Goal: Task Accomplishment & Management: Use online tool/utility

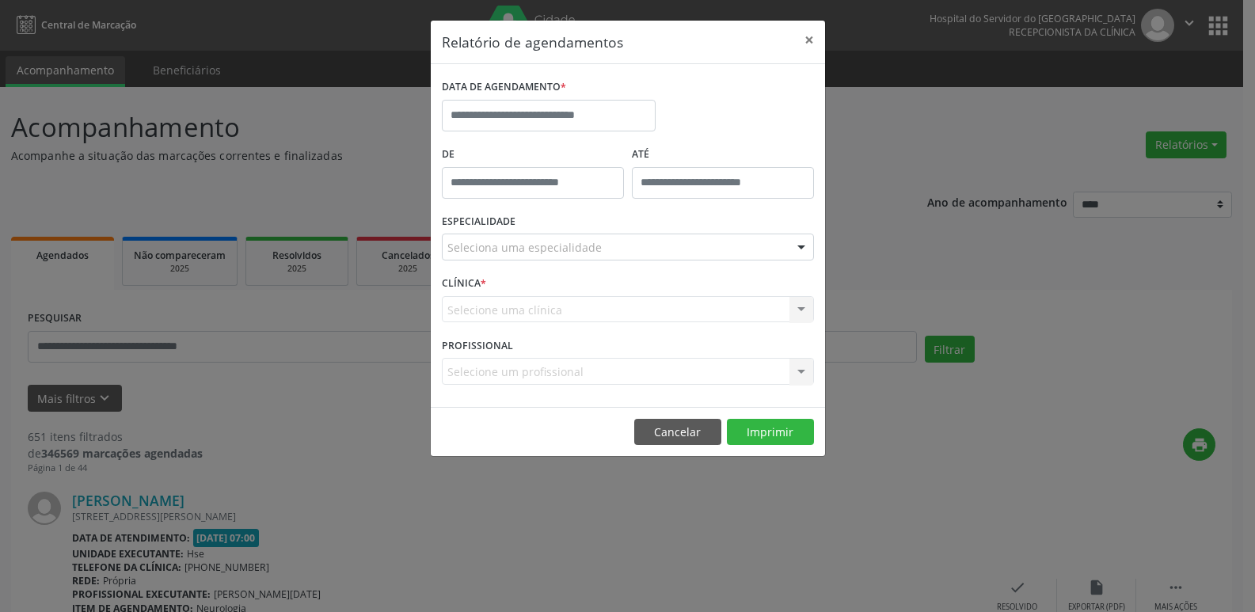
select select "*"
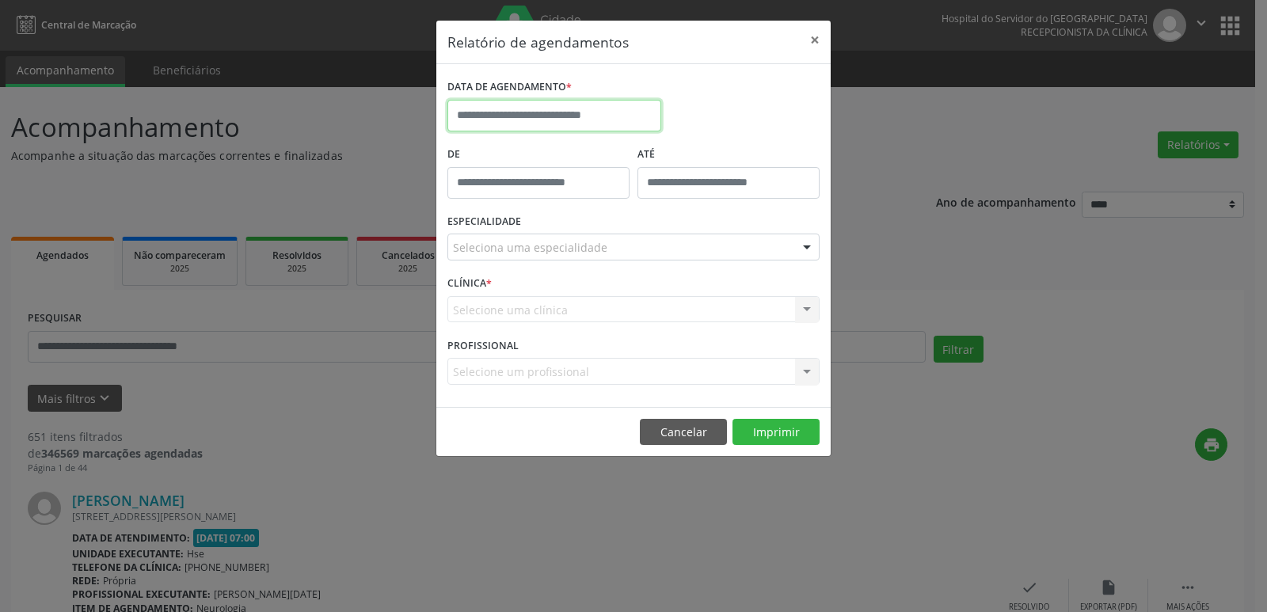
click at [542, 116] on input "text" at bounding box center [554, 116] width 214 height 32
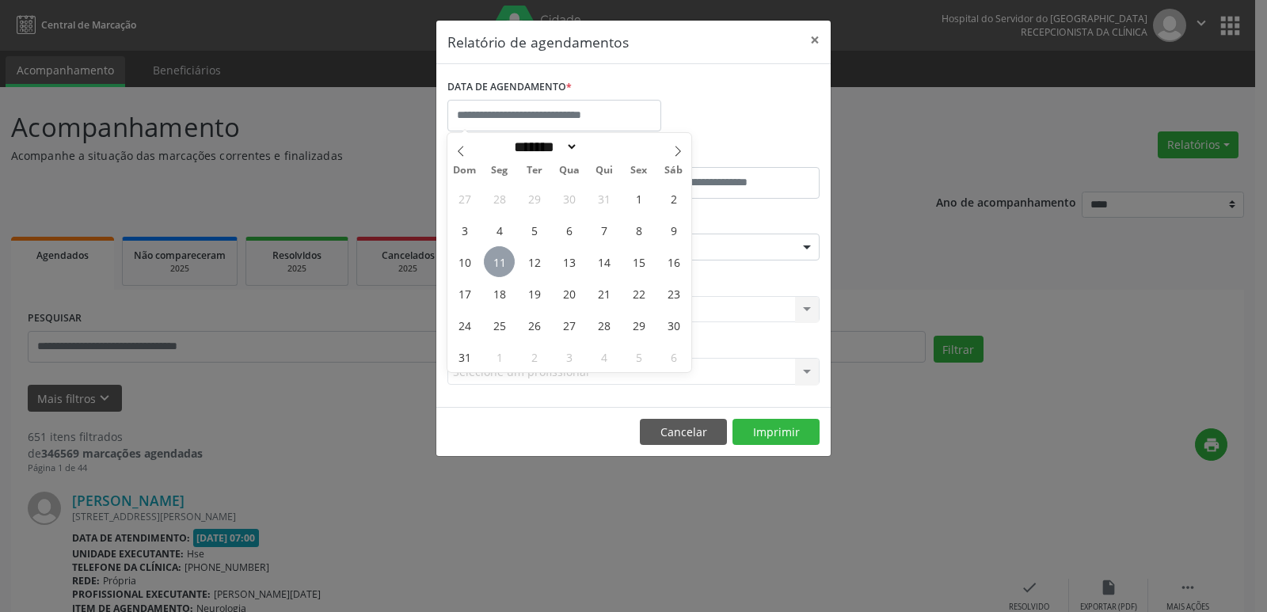
click at [499, 259] on span "11" at bounding box center [499, 261] width 31 height 31
type input "**********"
click at [499, 259] on span "11" at bounding box center [499, 261] width 31 height 31
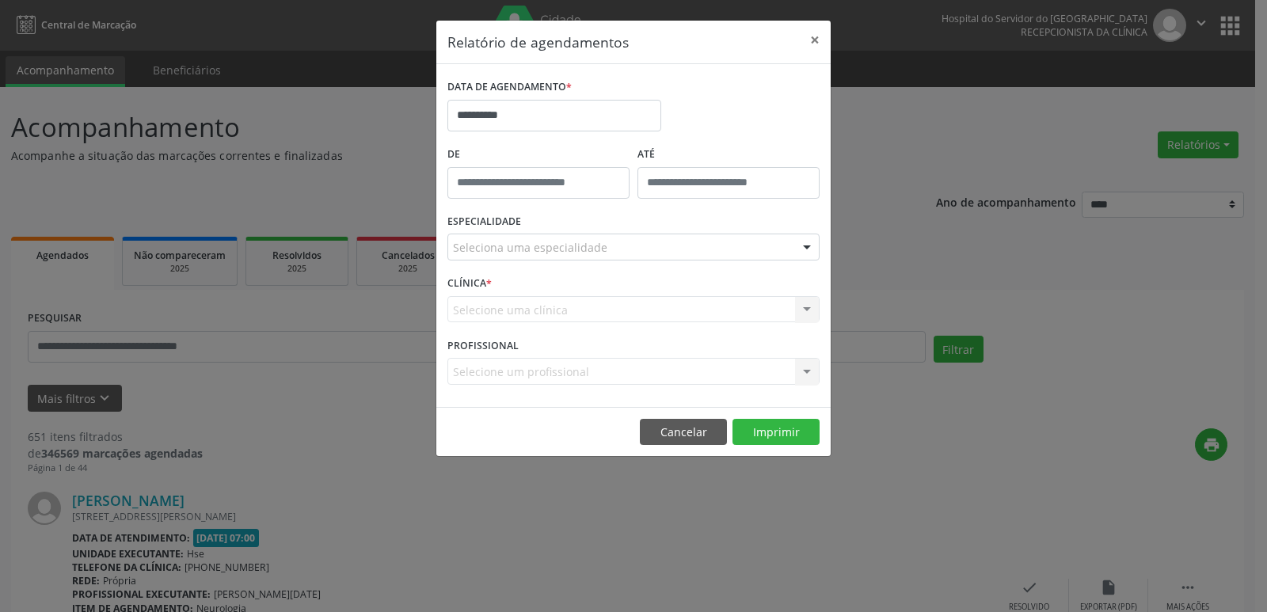
click at [497, 238] on div "Seleciona uma especialidade" at bounding box center [633, 247] width 372 height 27
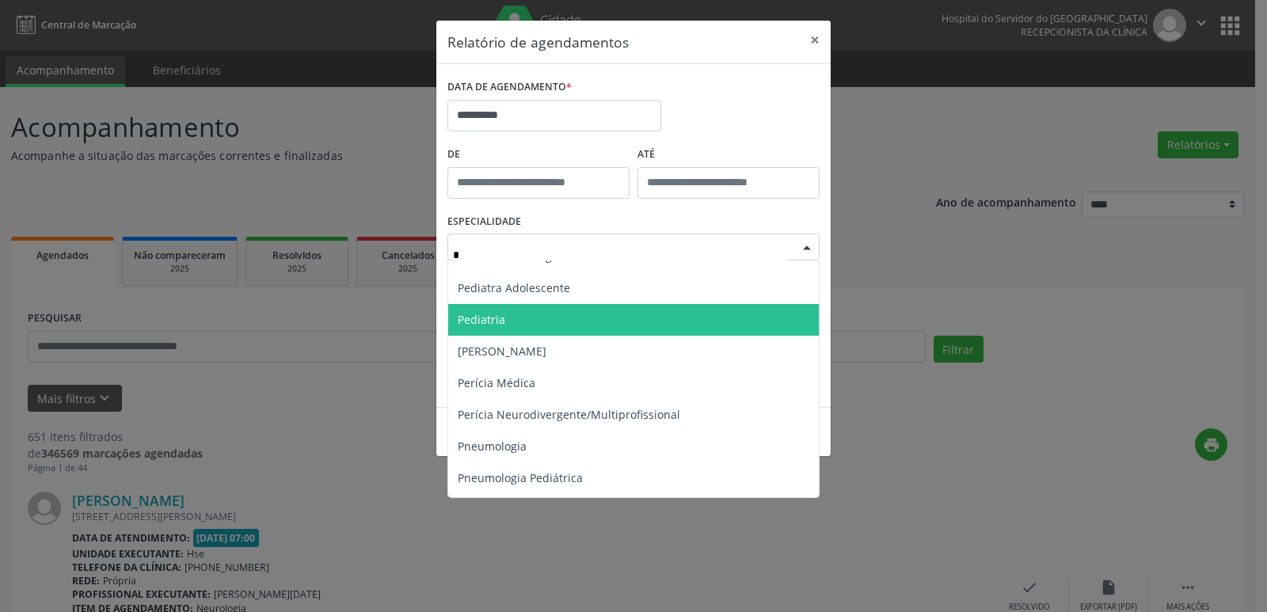
scroll to position [871, 0]
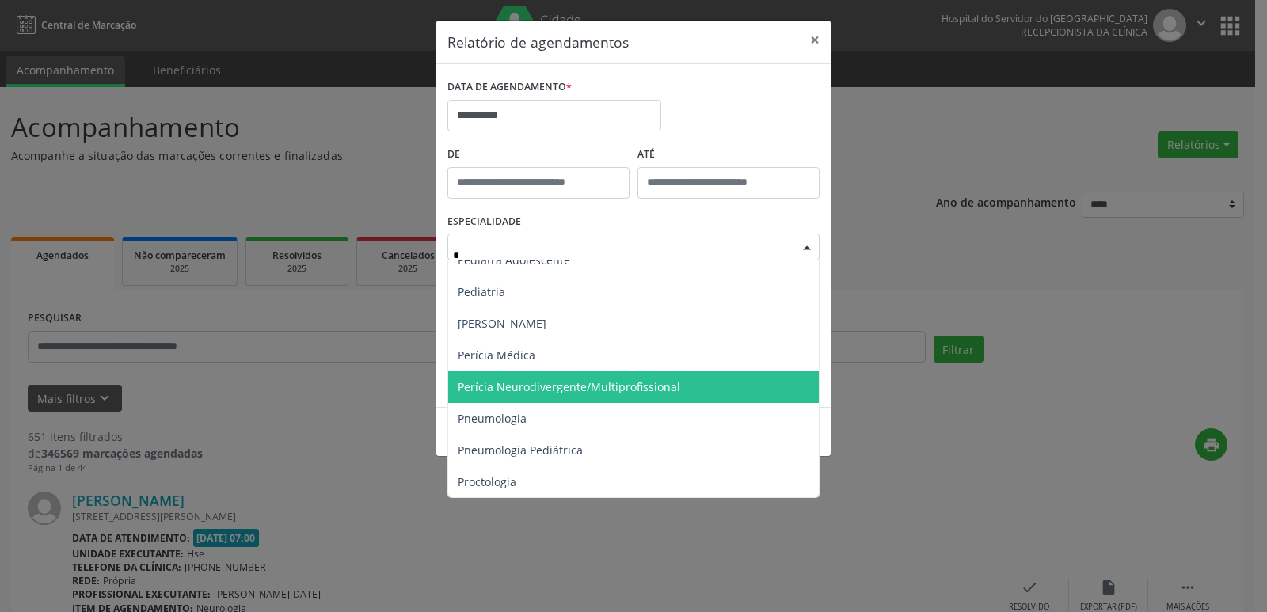
click at [564, 385] on span "Perícia Neurodivergente/Multiprofissional" at bounding box center [569, 386] width 222 height 15
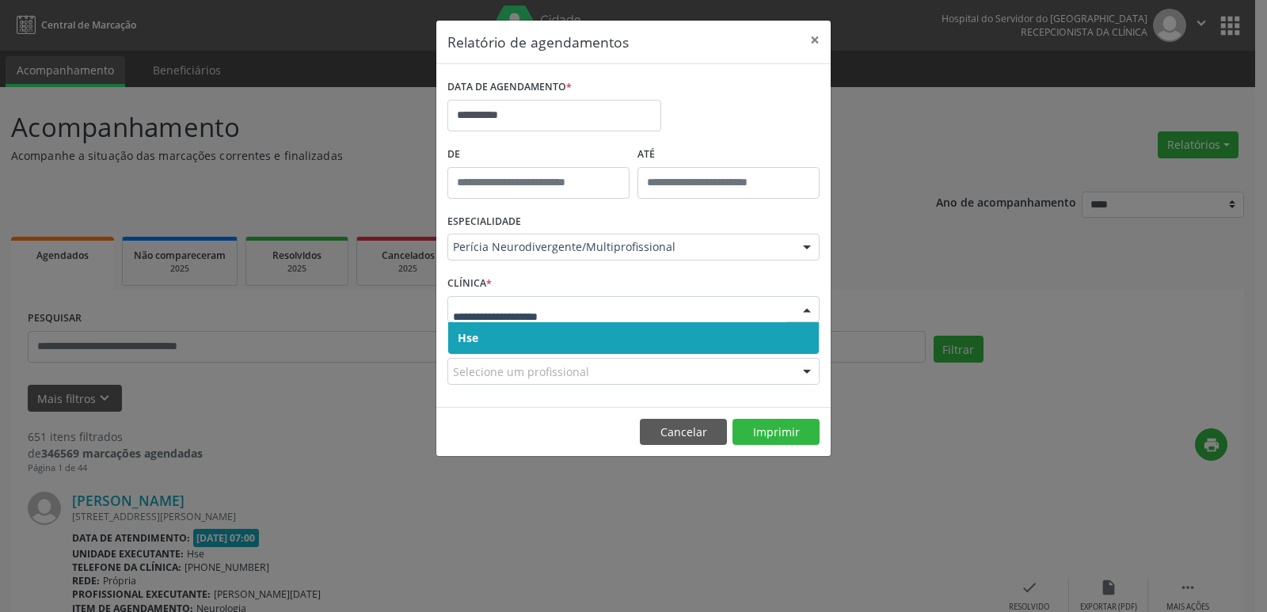
click at [483, 330] on span "Hse" at bounding box center [633, 338] width 371 height 32
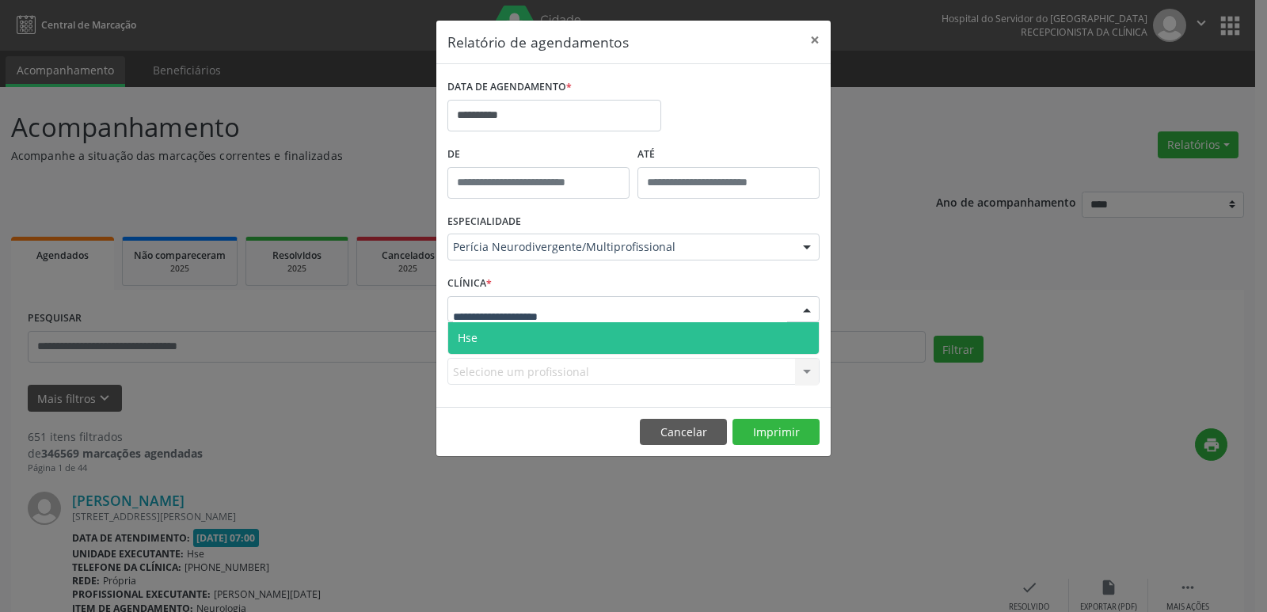
click at [487, 346] on span "Hse" at bounding box center [633, 338] width 371 height 32
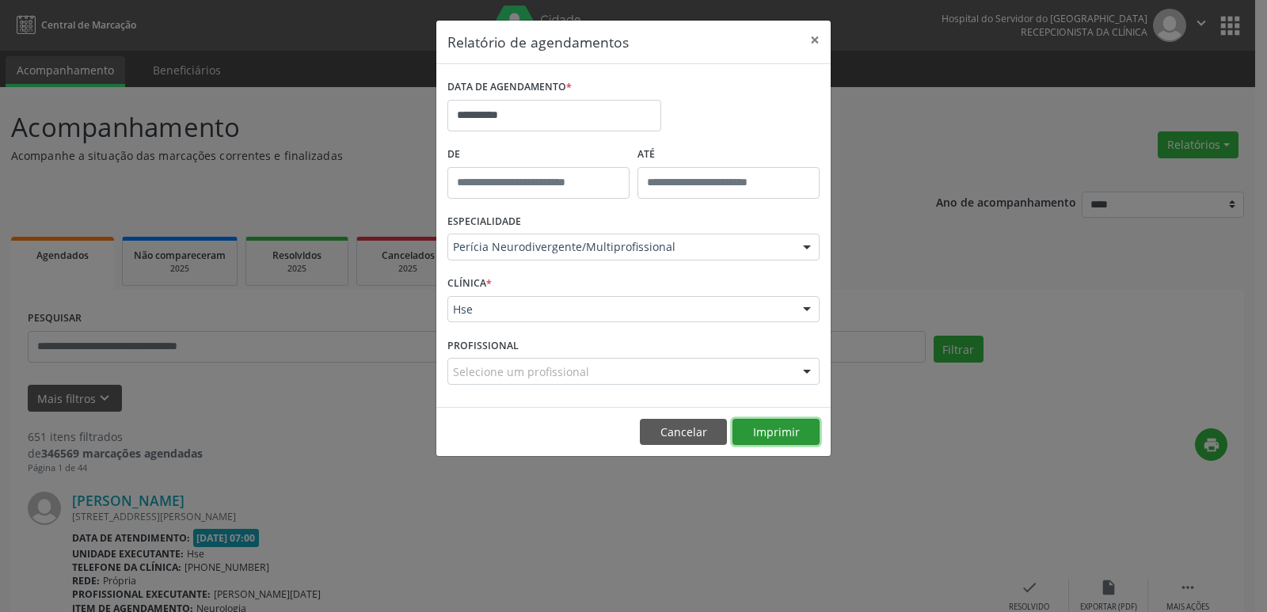
click at [810, 420] on button "Imprimir" at bounding box center [775, 432] width 87 height 27
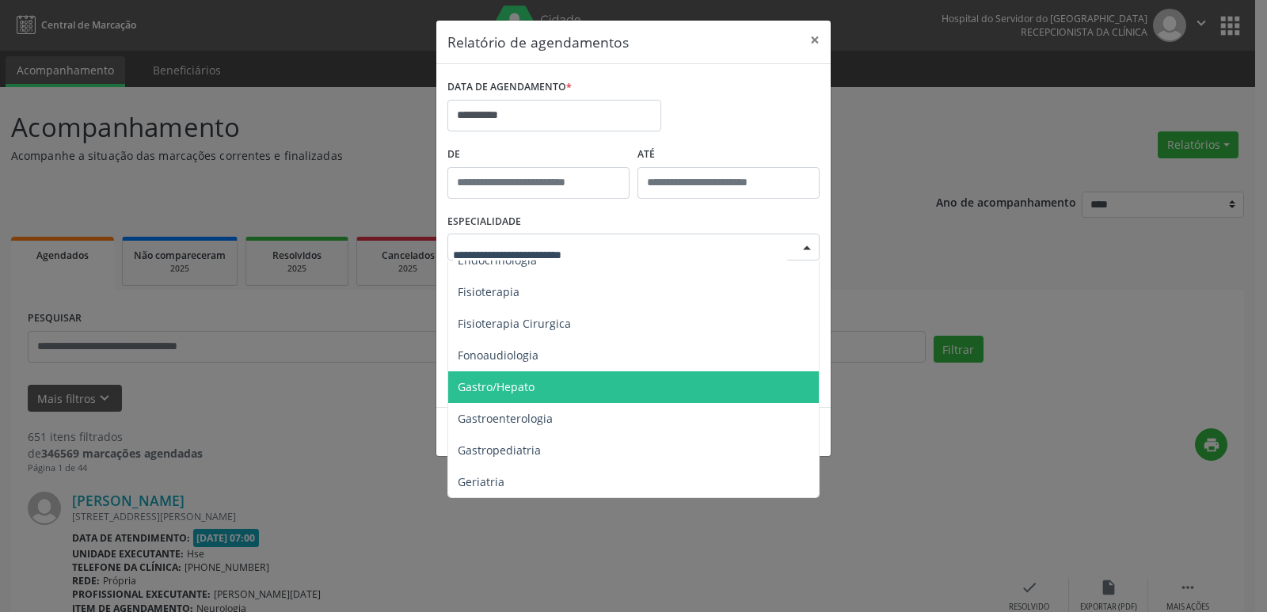
click at [519, 244] on input "text" at bounding box center [620, 255] width 334 height 32
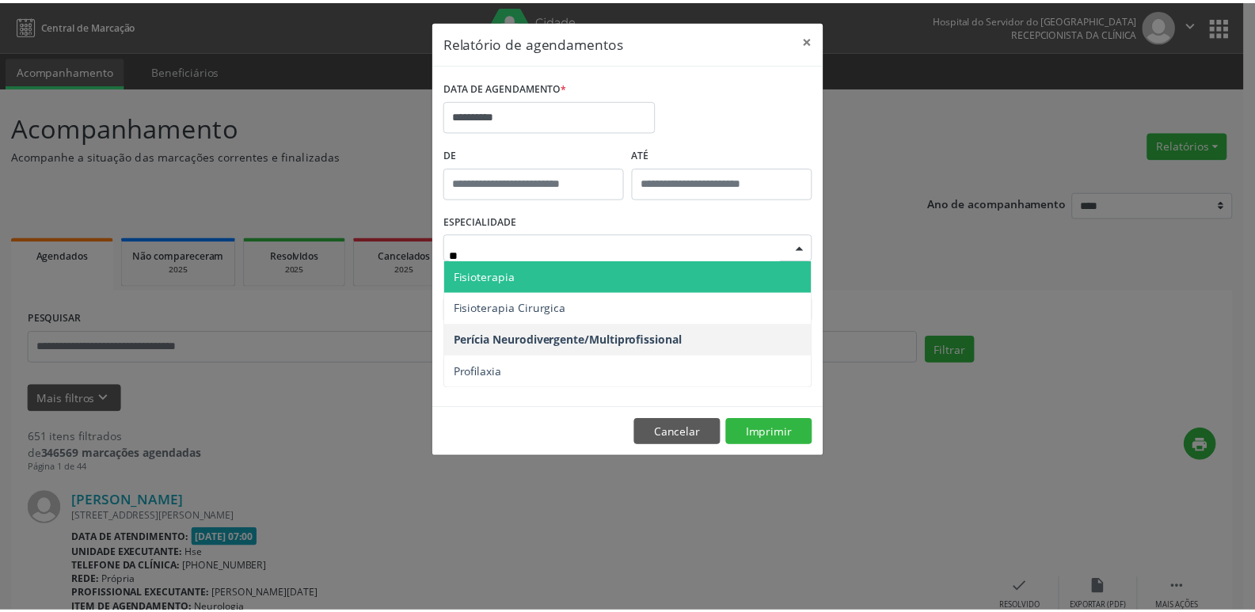
scroll to position [0, 0]
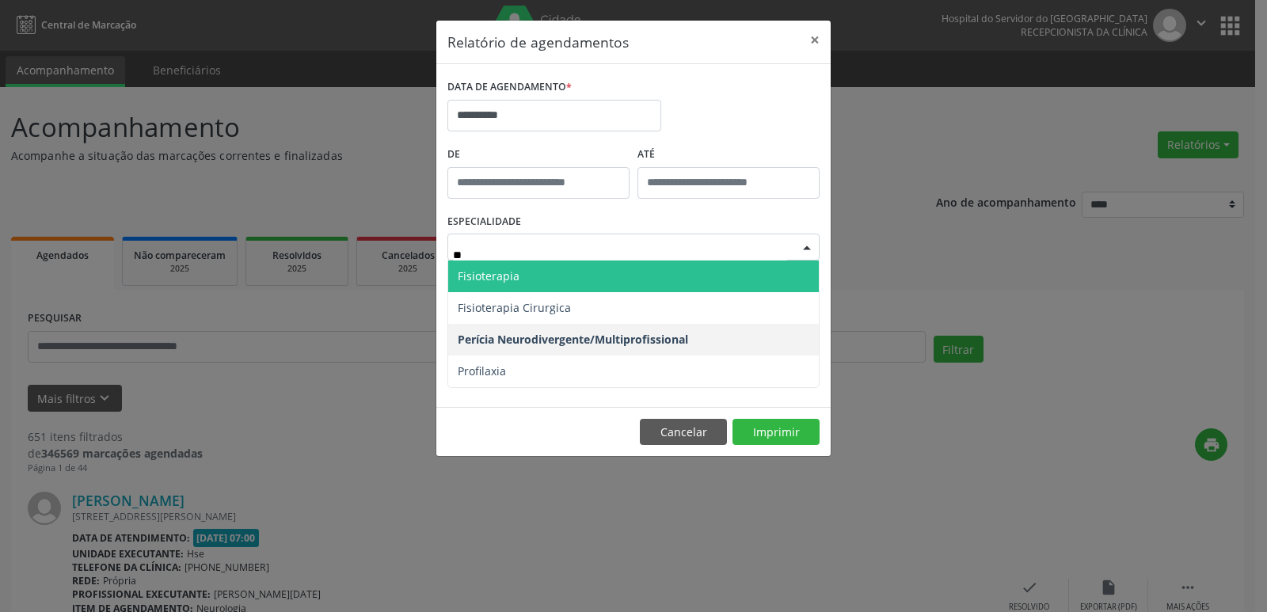
click at [479, 275] on span "Fisioterapia" at bounding box center [489, 275] width 62 height 15
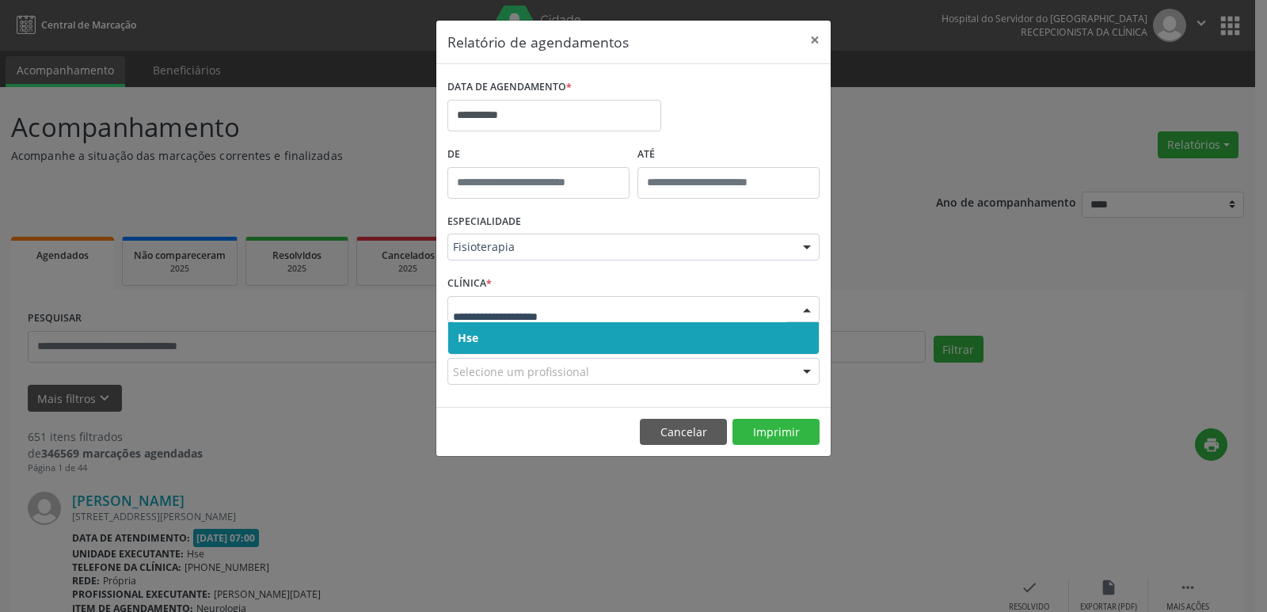
click at [485, 334] on span "Hse" at bounding box center [633, 338] width 371 height 32
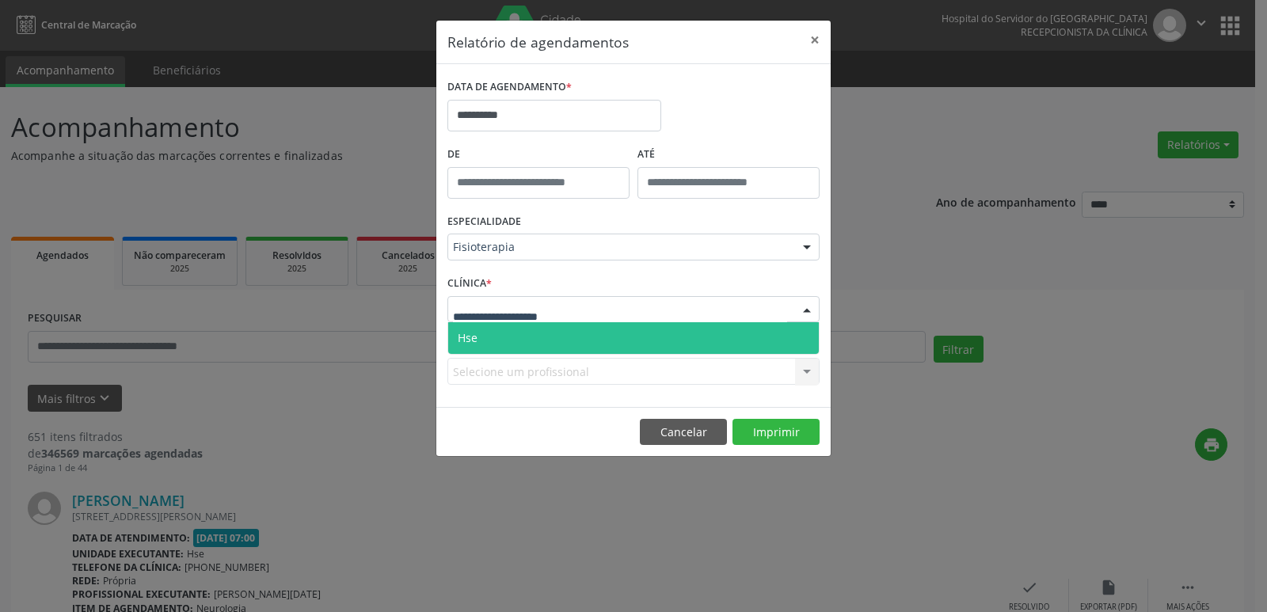
click at [485, 321] on input "text" at bounding box center [620, 318] width 334 height 32
click at [523, 341] on span "Hse" at bounding box center [633, 338] width 371 height 32
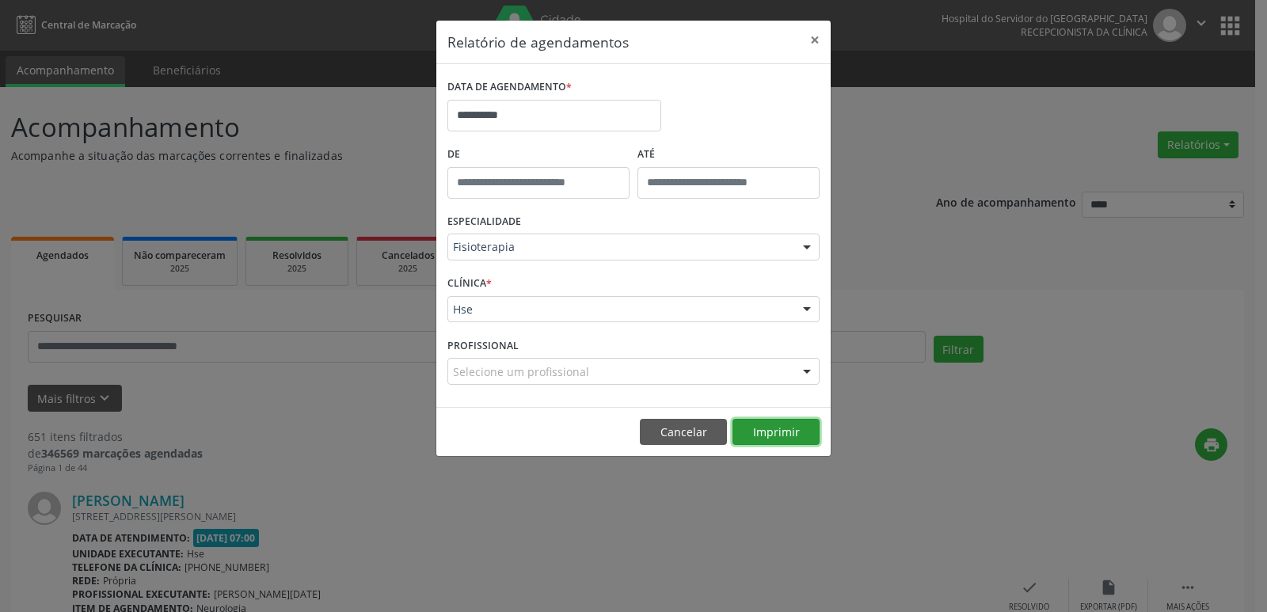
click at [782, 427] on button "Imprimir" at bounding box center [775, 432] width 87 height 27
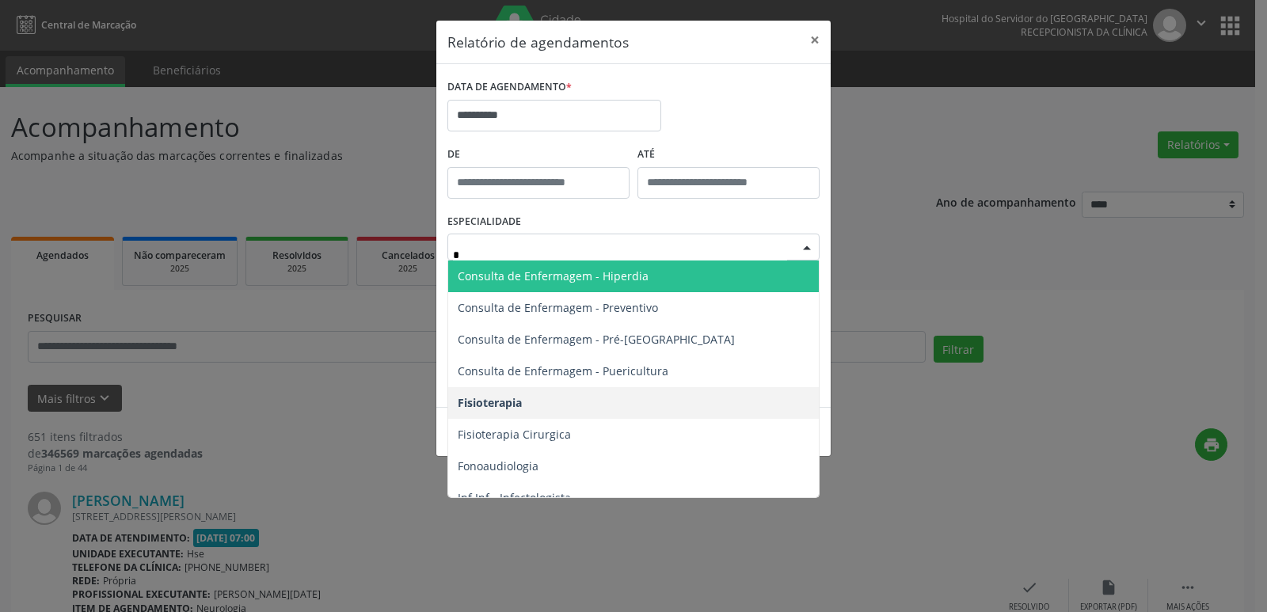
type input "**"
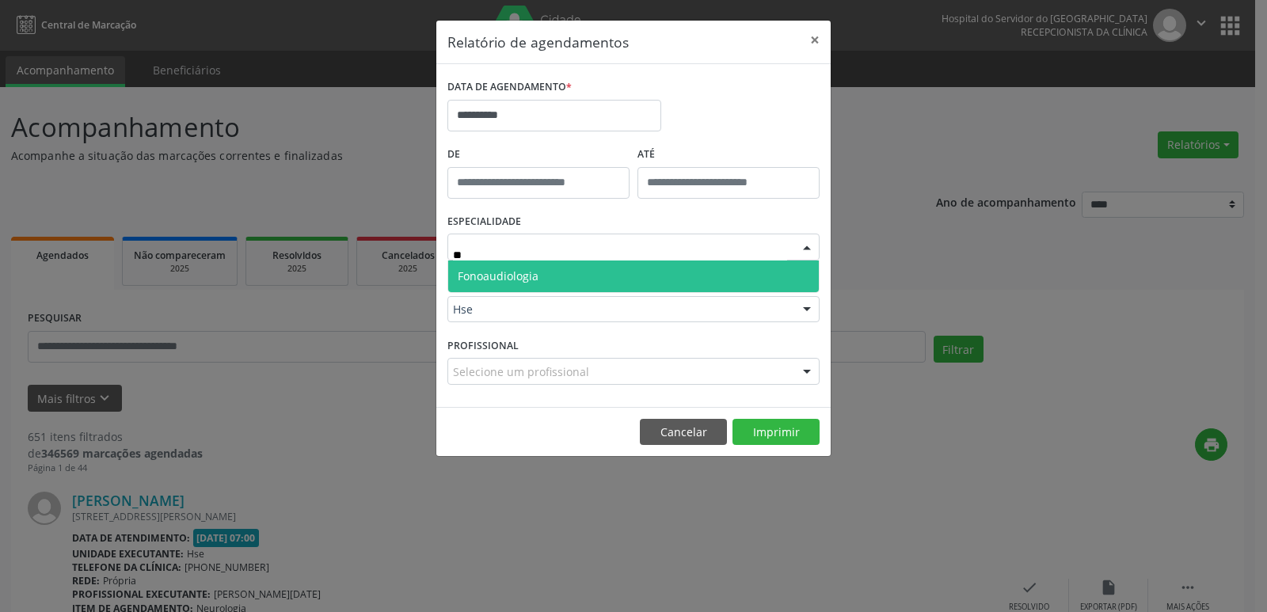
click at [490, 281] on span "Fonoaudiologia" at bounding box center [498, 275] width 81 height 15
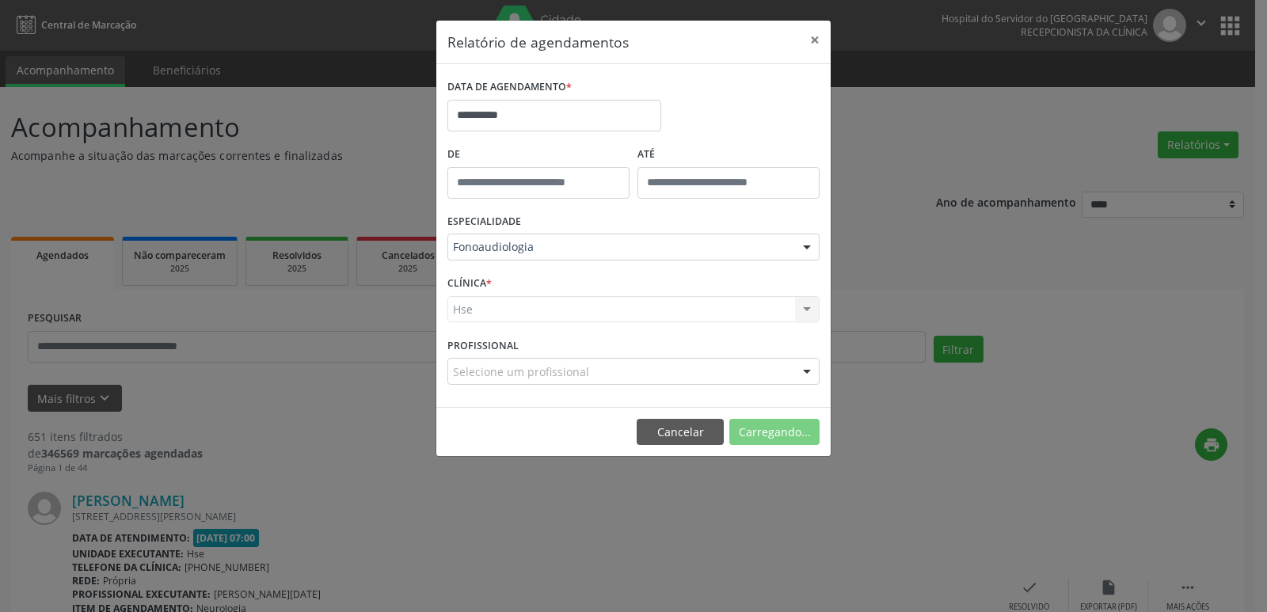
click at [485, 303] on div "Hse Hse Nenhum resultado encontrado para: " " Não há nenhuma opção para ser exi…" at bounding box center [633, 309] width 372 height 27
click at [474, 310] on div "Hse Hse Nenhum resultado encontrado para: " " Não há nenhuma opção para ser exi…" at bounding box center [633, 309] width 372 height 27
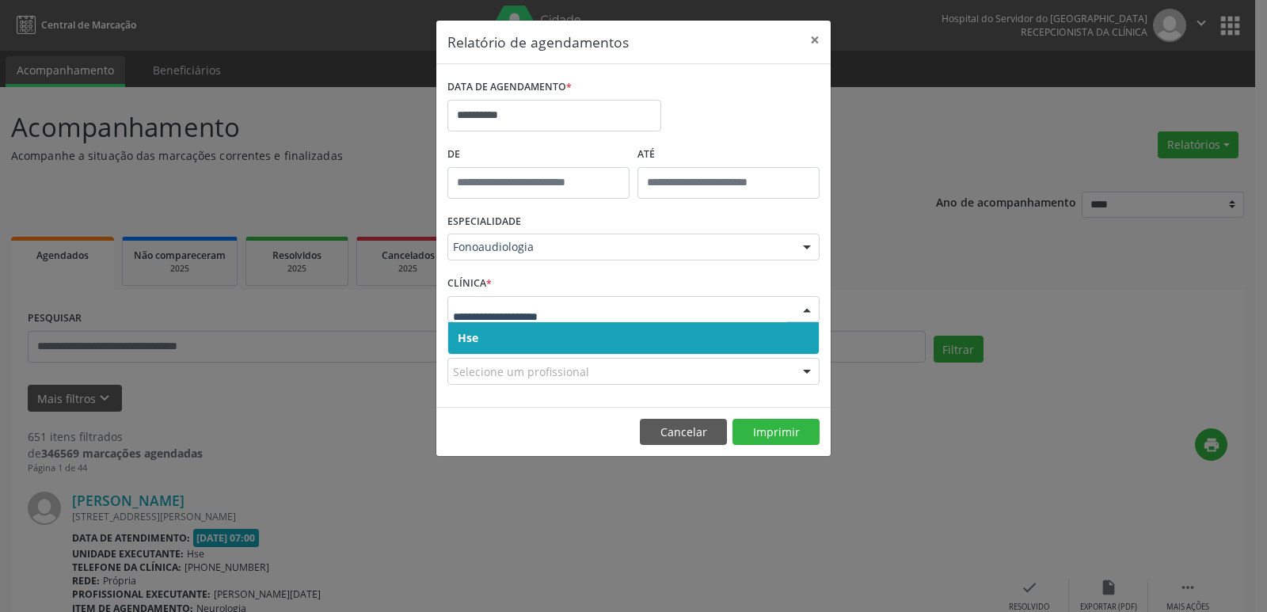
click at [467, 337] on span "Hse" at bounding box center [468, 337] width 21 height 15
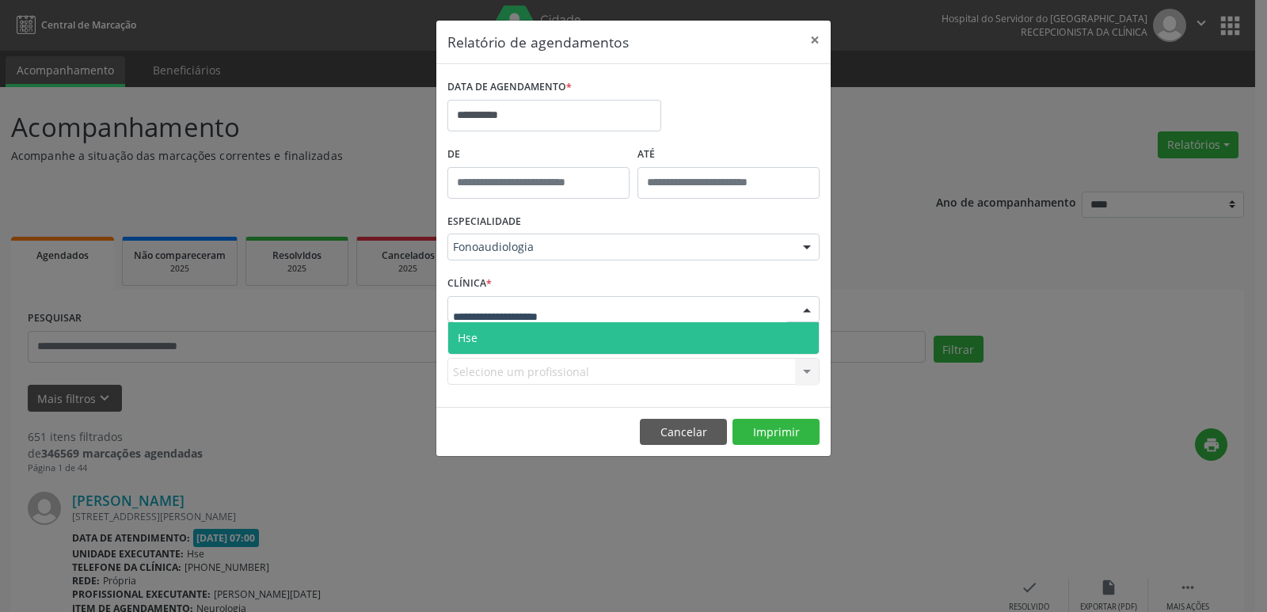
click at [490, 340] on span "Hse" at bounding box center [633, 338] width 371 height 32
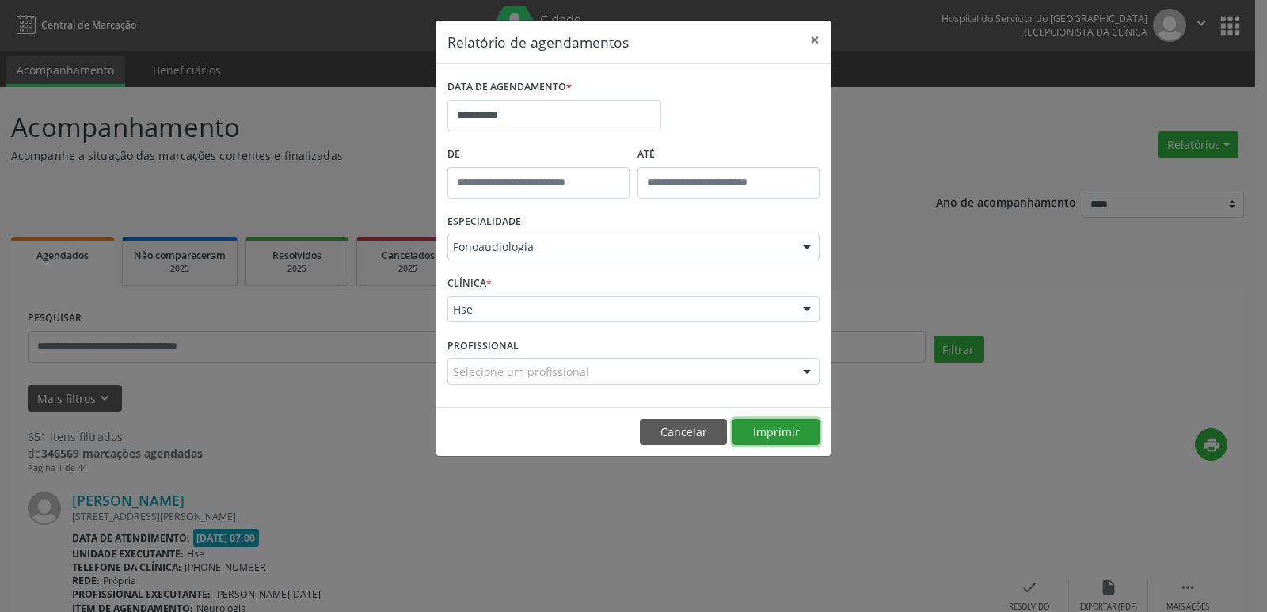
click at [799, 440] on button "Imprimir" at bounding box center [775, 432] width 87 height 27
click at [812, 44] on button "×" at bounding box center [815, 40] width 32 height 39
